Goal: Task Accomplishment & Management: Complete application form

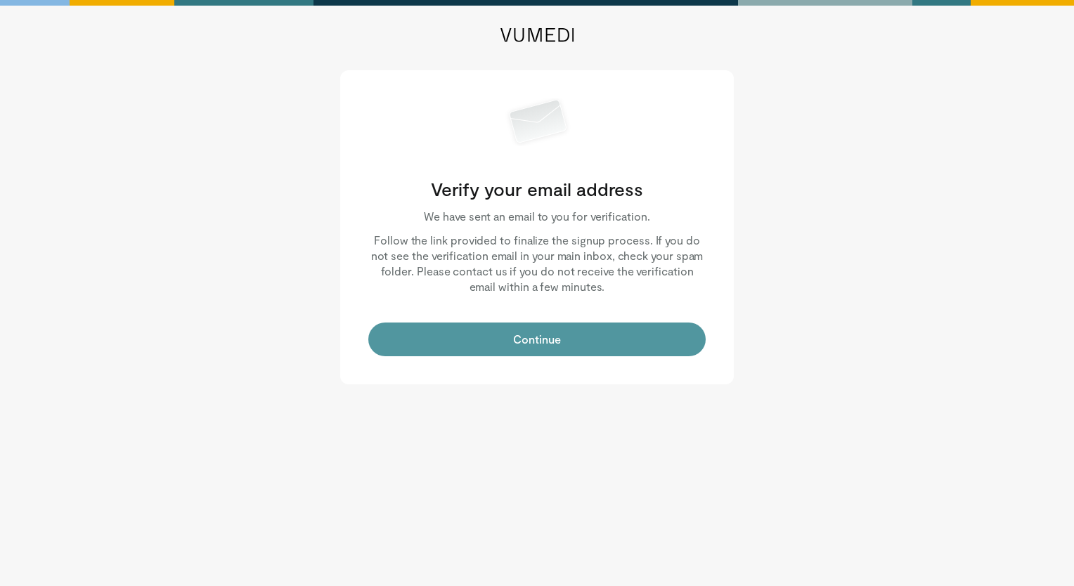
drag, startPoint x: 555, startPoint y: 341, endPoint x: 593, endPoint y: 315, distance: 45.4
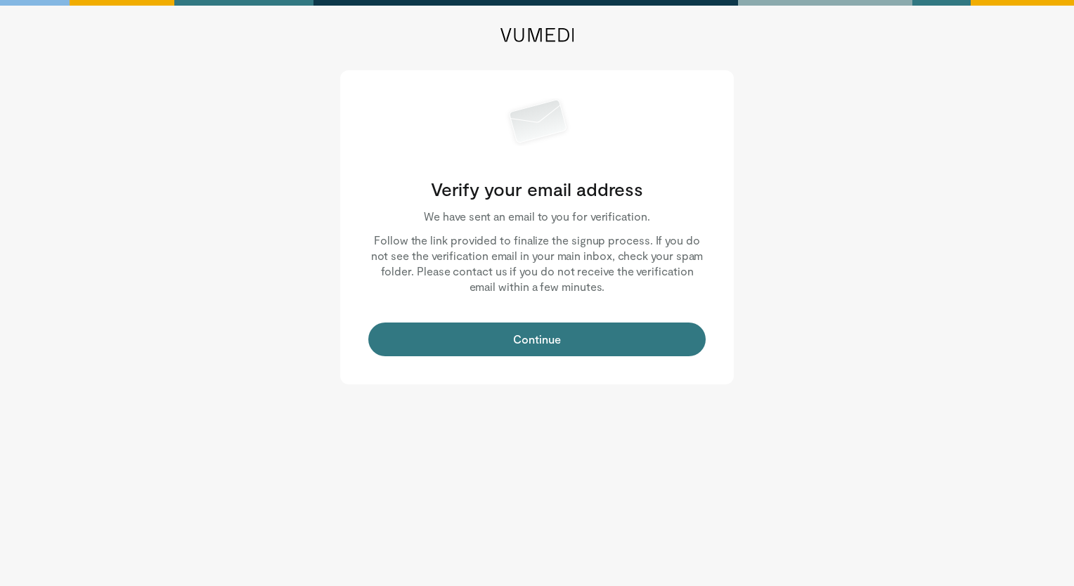
click at [590, 324] on button "Continue" at bounding box center [536, 340] width 337 height 34
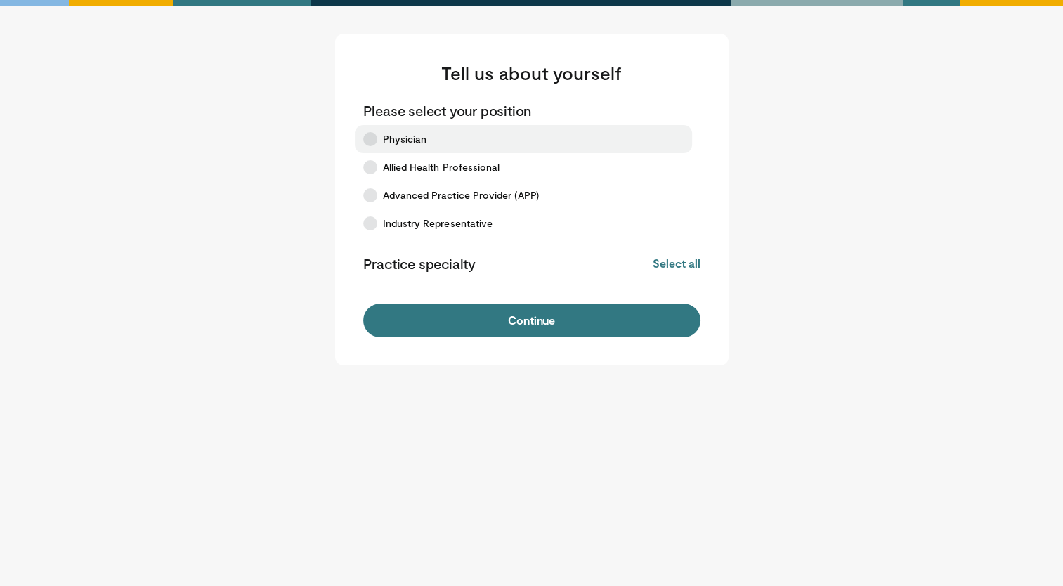
click at [376, 137] on icon at bounding box center [370, 139] width 14 height 14
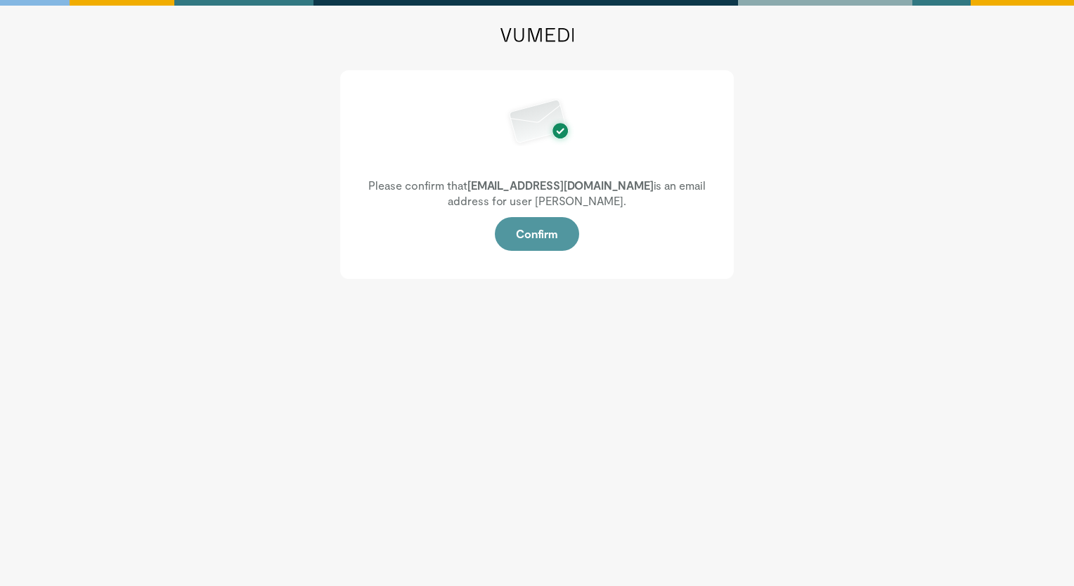
click at [537, 236] on button "Confirm" at bounding box center [537, 234] width 84 height 34
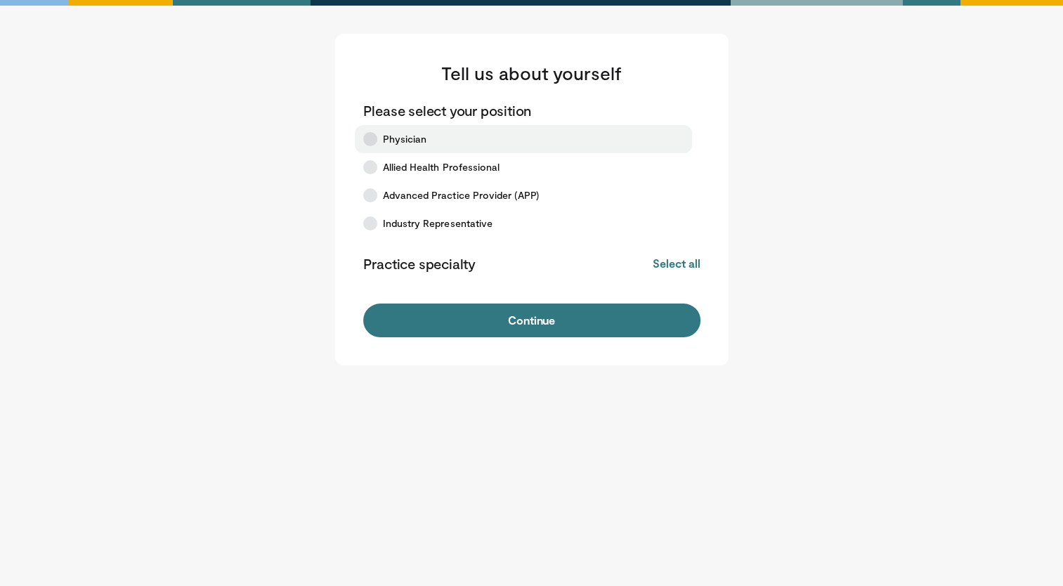
click at [368, 134] on icon at bounding box center [370, 139] width 14 height 14
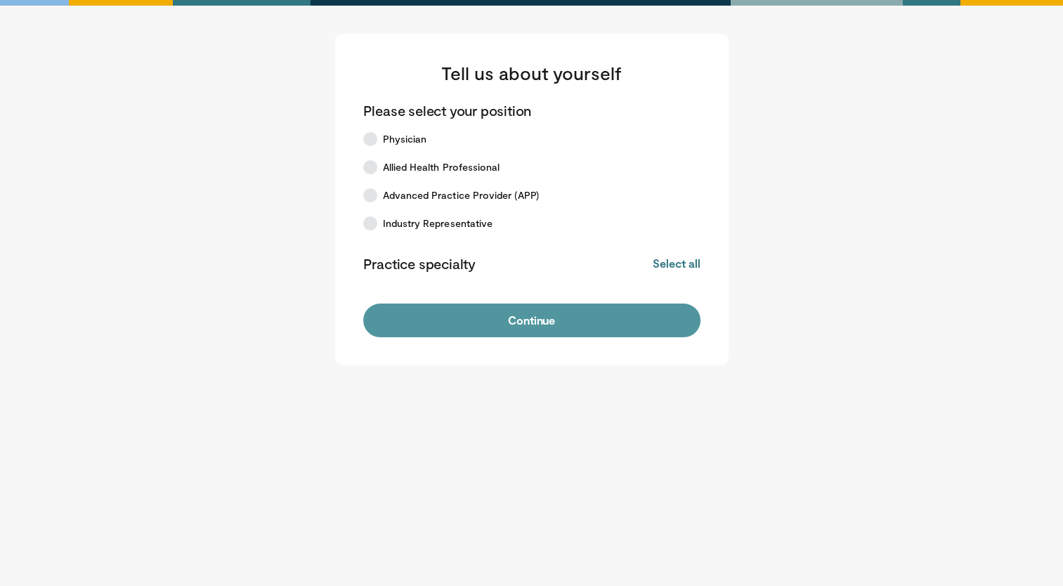
click at [463, 322] on button "Continue" at bounding box center [531, 321] width 337 height 34
click at [526, 319] on button "Continue" at bounding box center [531, 321] width 337 height 34
click at [554, 319] on button "Continue" at bounding box center [531, 321] width 337 height 34
